Goal: Task Accomplishment & Management: Use online tool/utility

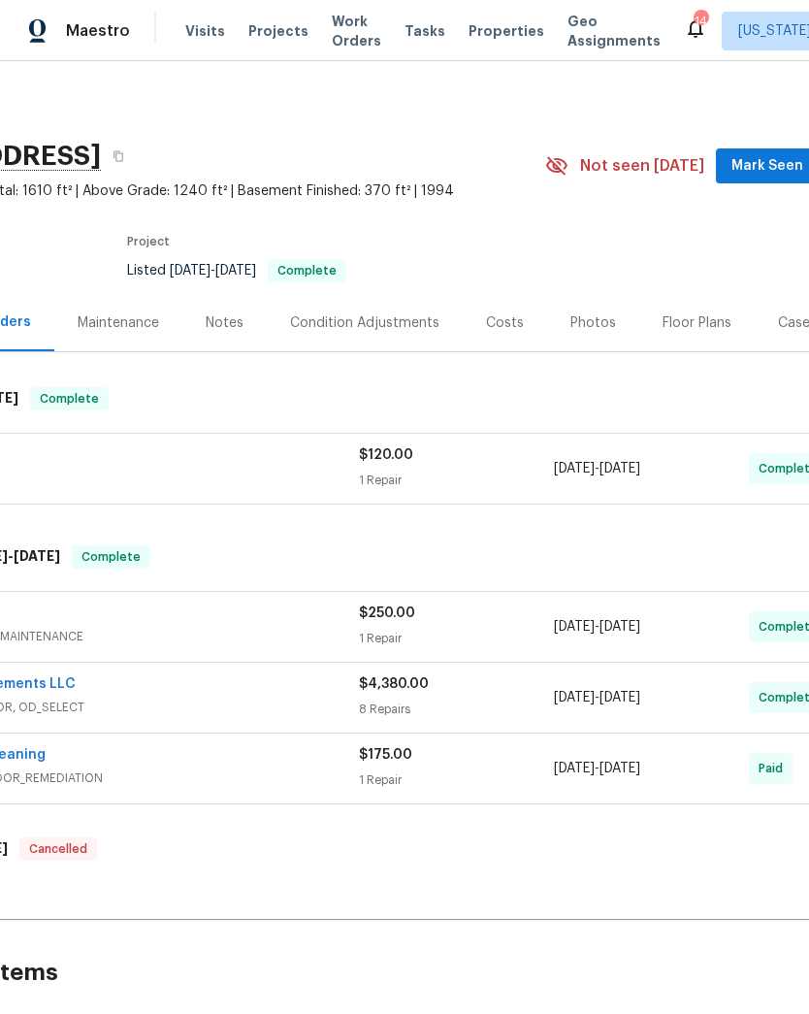
scroll to position [0, 159]
click at [594, 326] on div "Photos" at bounding box center [592, 322] width 46 height 19
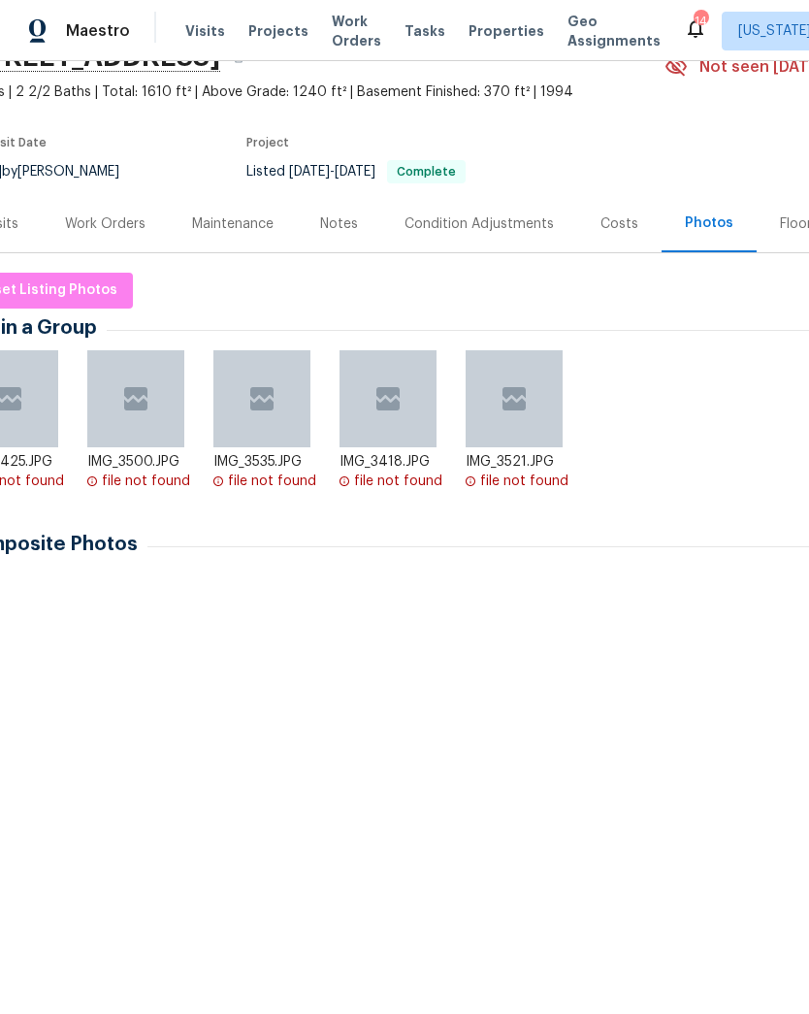
scroll to position [97, 43]
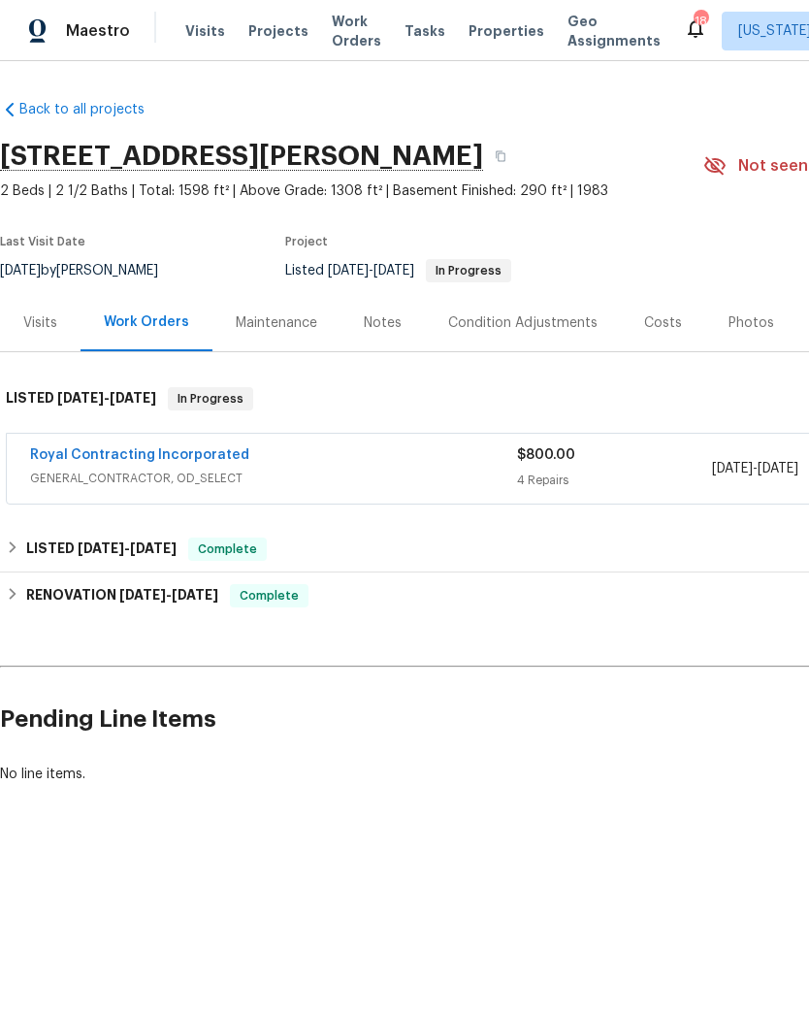
click at [360, 473] on span "GENERAL_CONTRACTOR, OD_SELECT" at bounding box center [273, 478] width 487 height 19
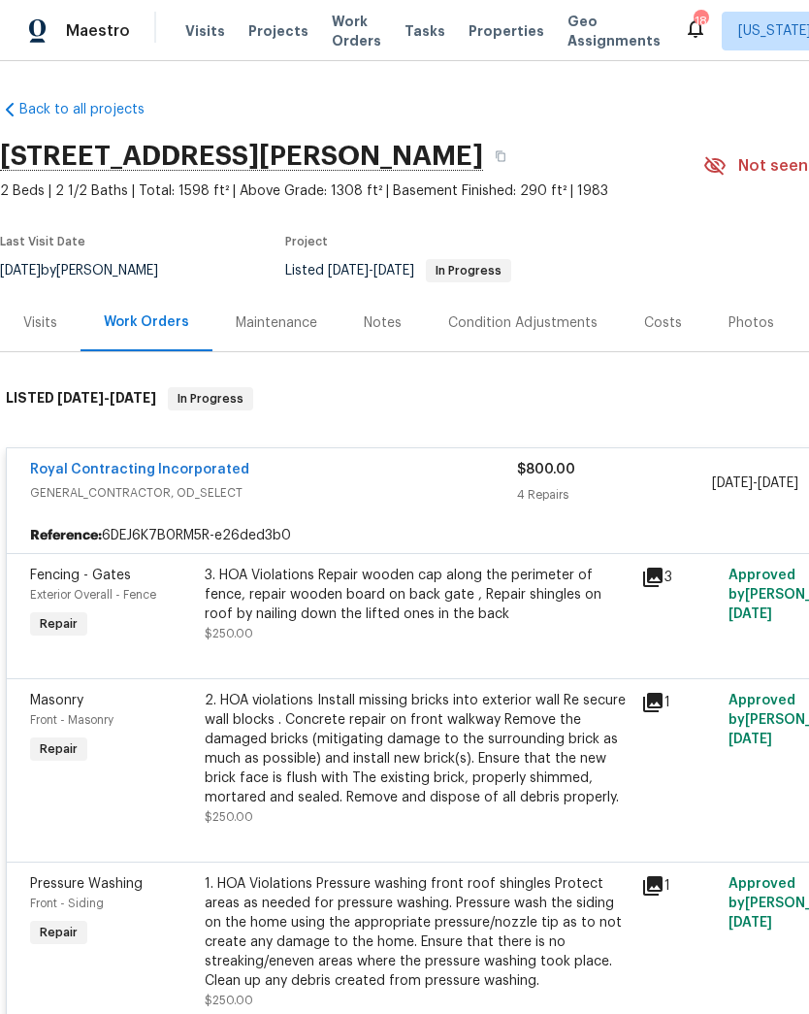
click at [194, 473] on link "Royal Contracting Incorporated" at bounding box center [139, 470] width 219 height 14
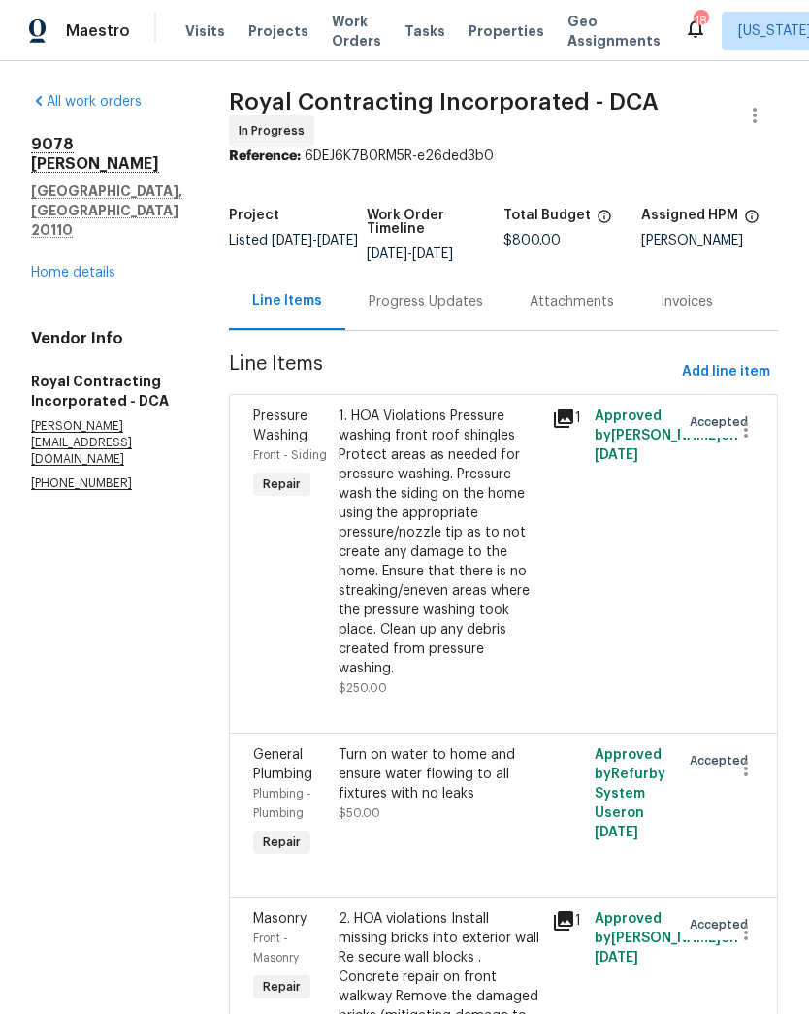
click at [441, 311] on div "Progress Updates" at bounding box center [426, 301] width 114 height 19
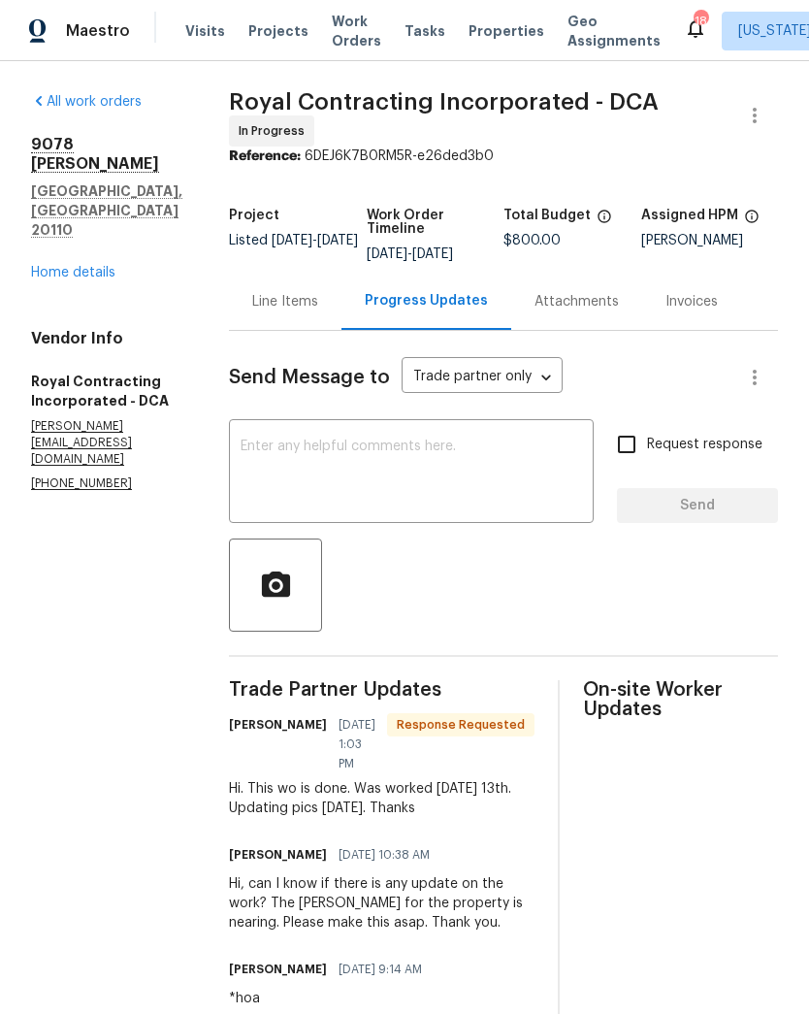
click at [485, 479] on textarea at bounding box center [411, 473] width 341 height 68
click at [78, 266] on link "Home details" at bounding box center [73, 273] width 84 height 14
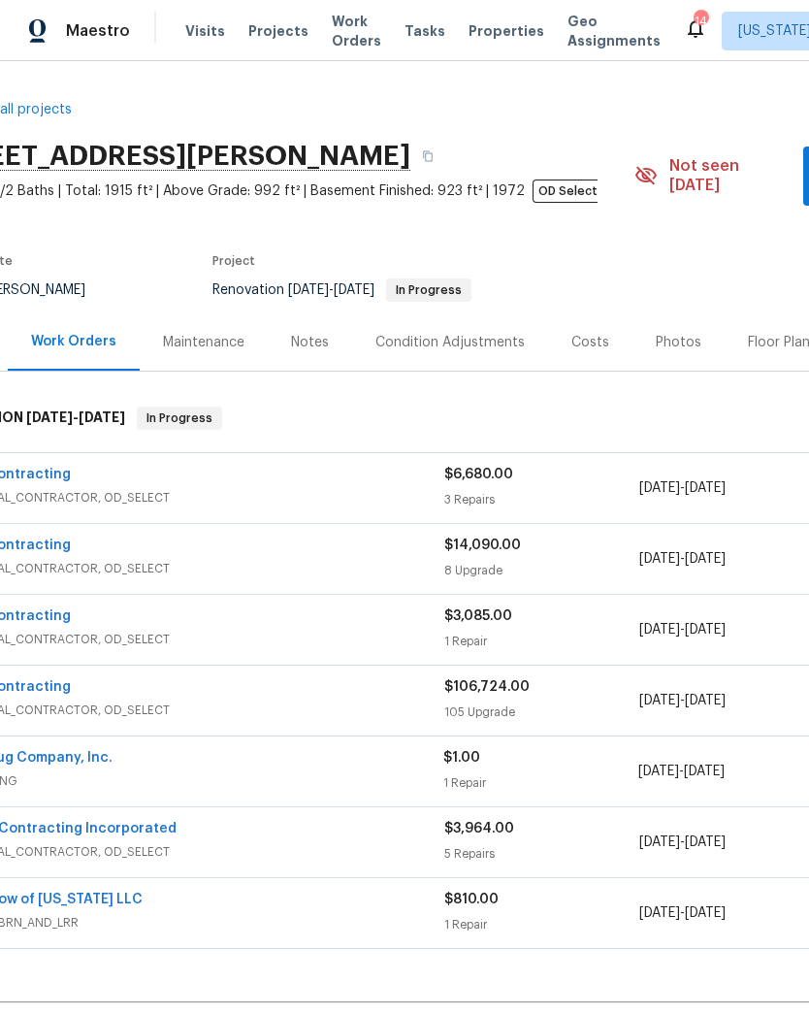
scroll to position [0, 74]
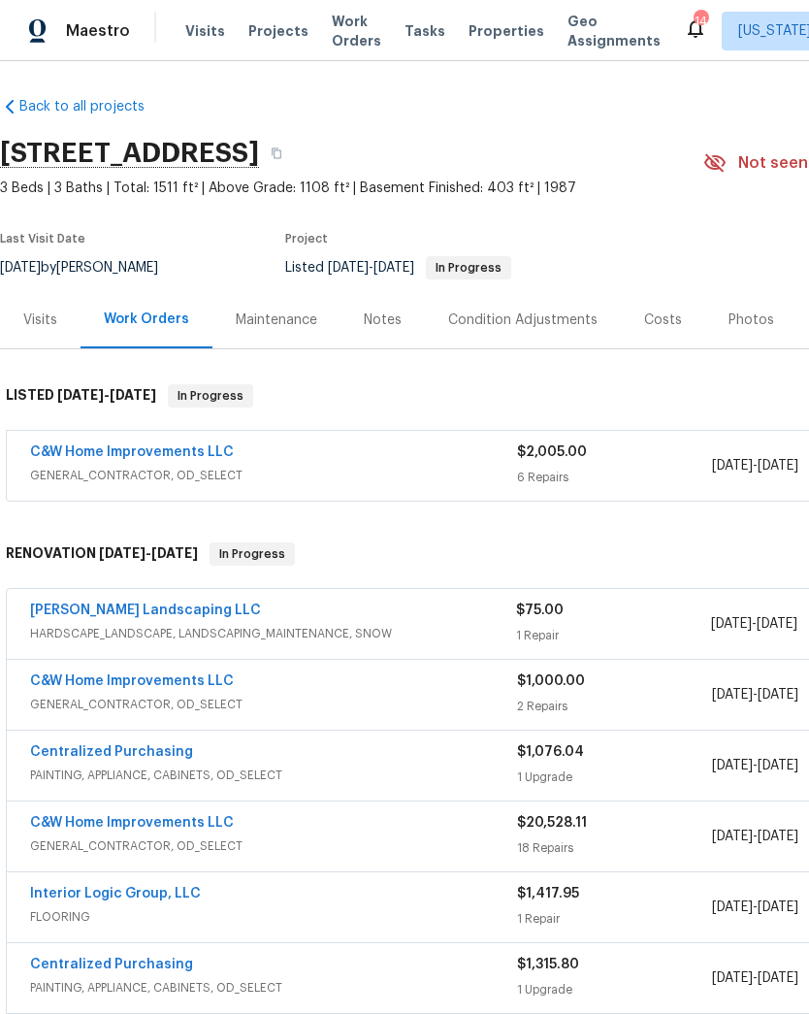
scroll to position [3, 0]
